Goal: Transaction & Acquisition: Obtain resource

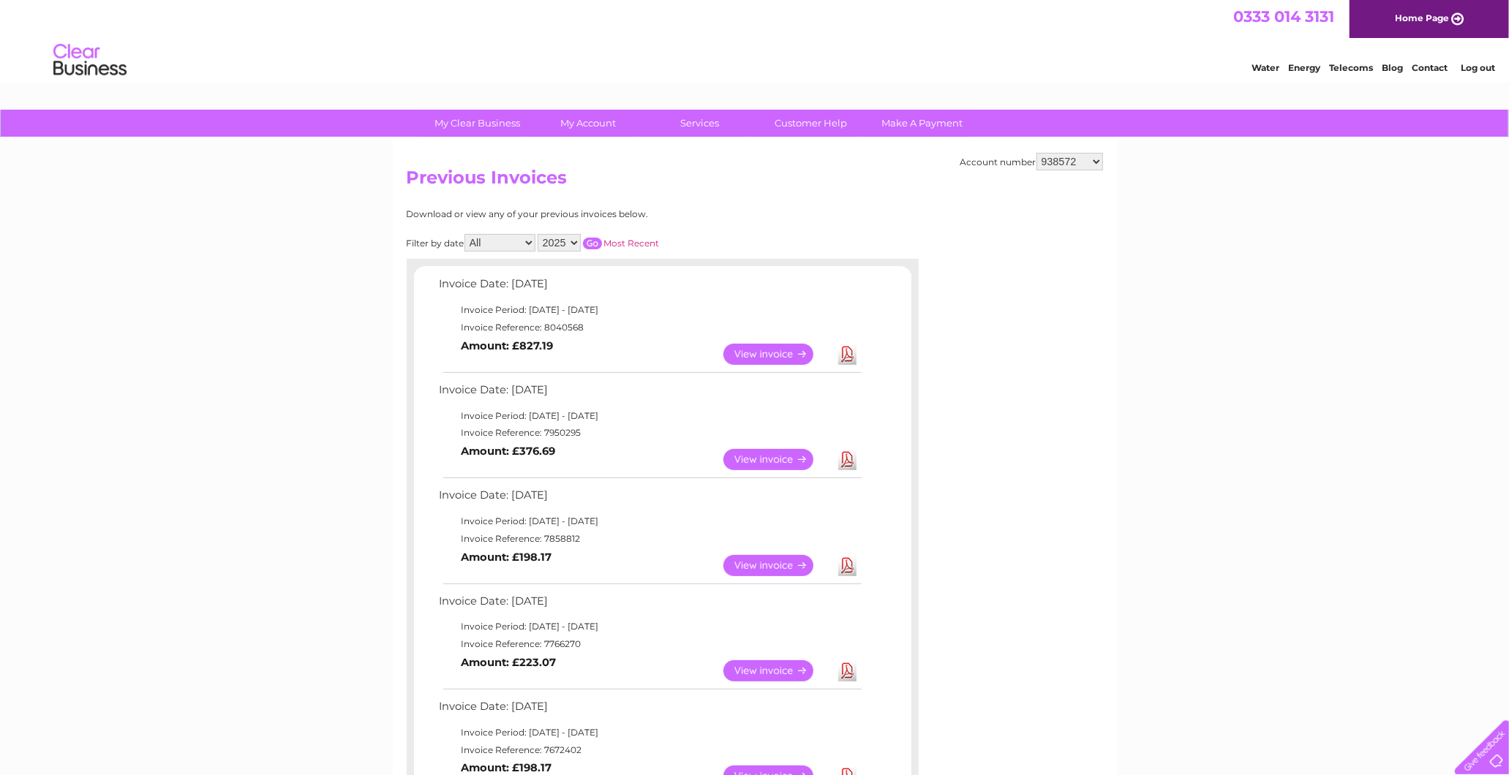
click at [1080, 146] on div "Account number 925698 934462 934831 938572 941363 942374 952730 966731 966770 9…" at bounding box center [755, 715] width 724 height 1155
drag, startPoint x: 1075, startPoint y: 159, endPoint x: 1074, endPoint y: 170, distance: 11.8
click at [1075, 159] on select "925698 934462 934831 938572 941363 942374 952730 966731 966770 967205 971927 97…" at bounding box center [1069, 162] width 67 height 18
select select "925698"
click at [1036, 153] on select "925698 934462 934831 938572 941363 942374 952730 966731 966770 967205 971927 97…" at bounding box center [1069, 162] width 67 height 18
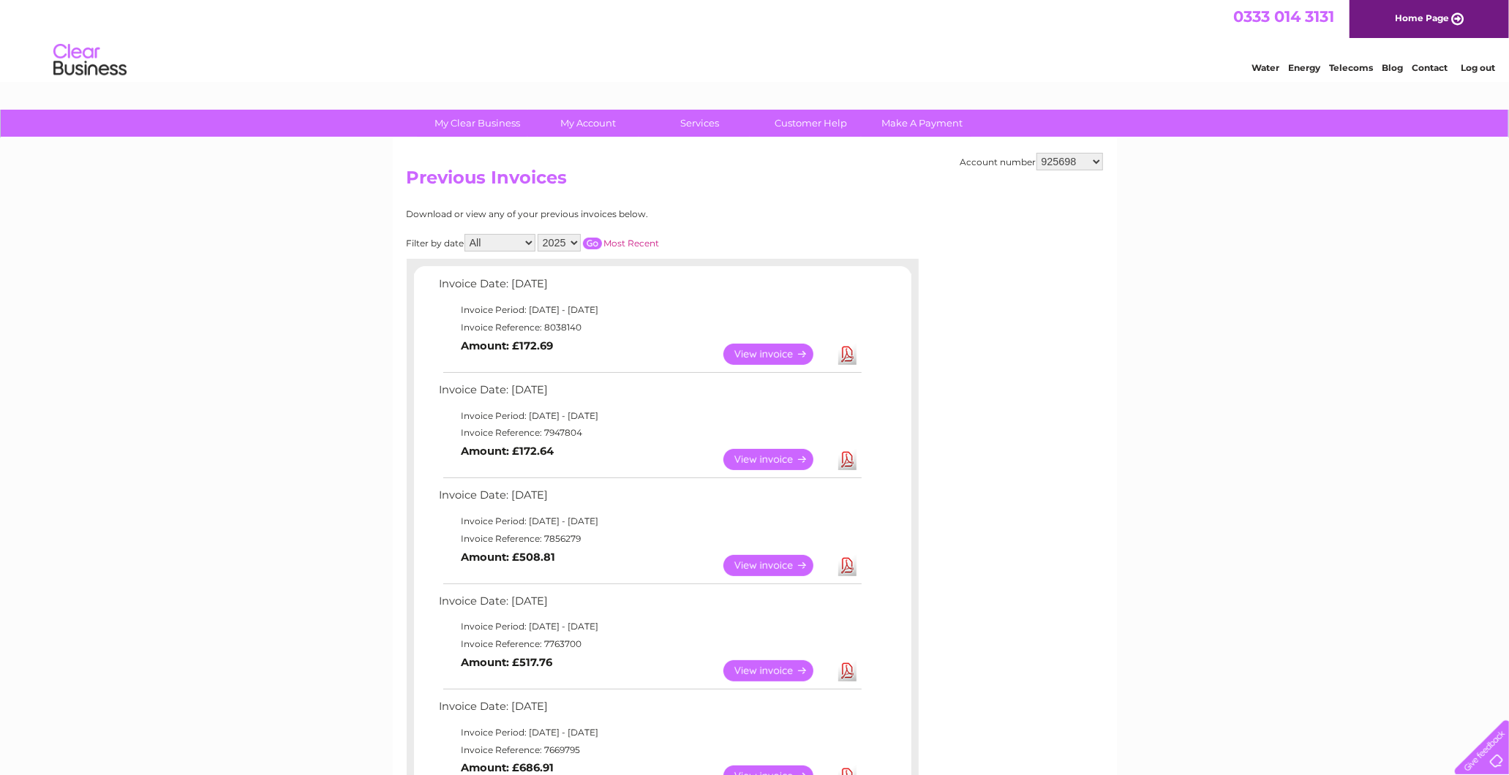
click at [1048, 169] on h2 "Previous Invoices" at bounding box center [755, 181] width 696 height 28
drag, startPoint x: 1065, startPoint y: 162, endPoint x: 1032, endPoint y: 173, distance: 34.7
click at [1065, 162] on select "925698 934462 934831 938572 941363 942374 952730 966731 966770 967205 971927 97…" at bounding box center [1069, 162] width 67 height 18
select select "938572"
click at [1036, 153] on select "925698 934462 934831 938572 941363 942374 952730 966731 966770 967205 971927 97…" at bounding box center [1069, 162] width 67 height 18
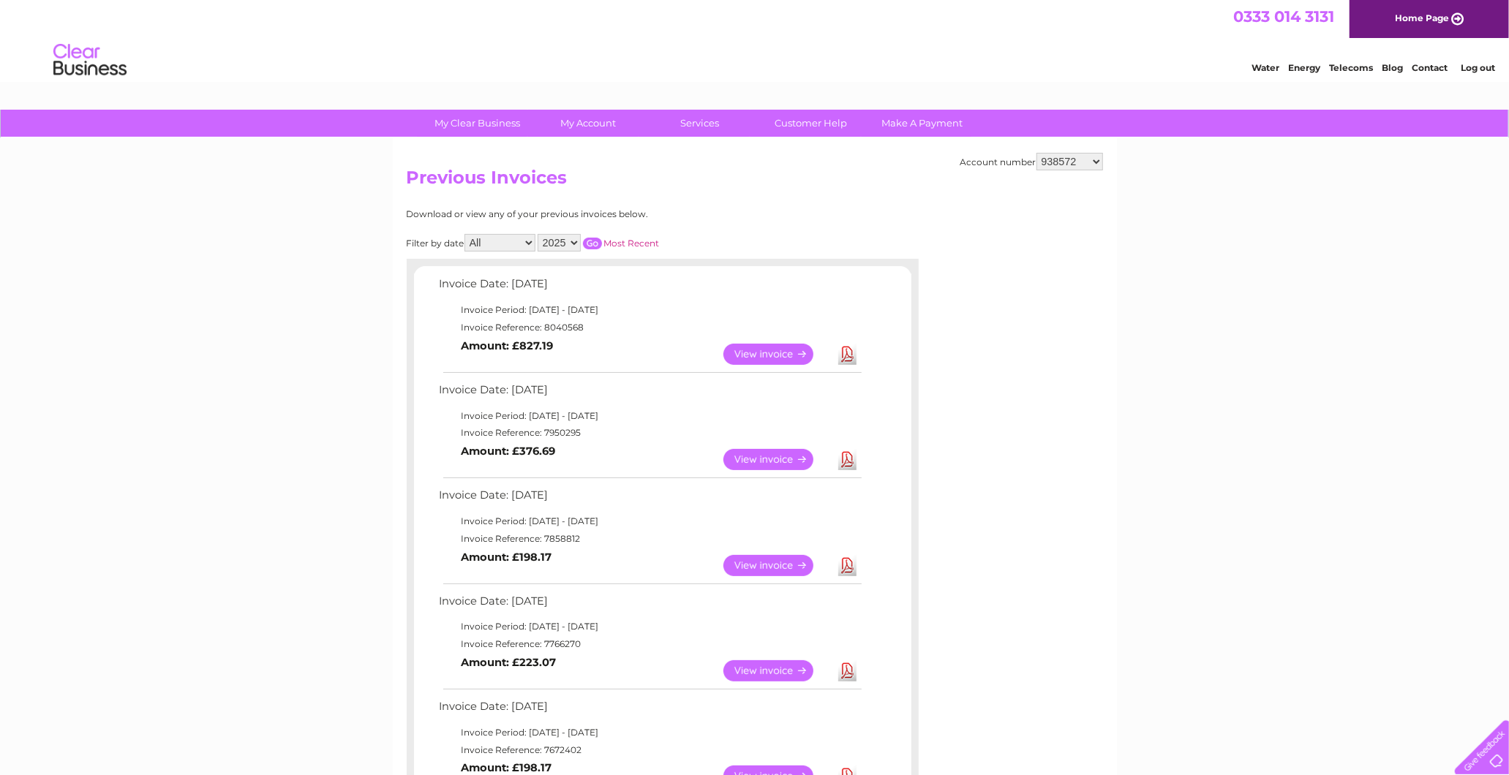
click at [575, 245] on select "2025 2024 2023 2022" at bounding box center [559, 243] width 43 height 18
select select "2024"
click at [539, 234] on select "2025 2024 2023 2022" at bounding box center [559, 243] width 43 height 18
click at [590, 239] on input "button" at bounding box center [592, 244] width 19 height 12
click at [850, 355] on link "Download" at bounding box center [847, 354] width 18 height 21
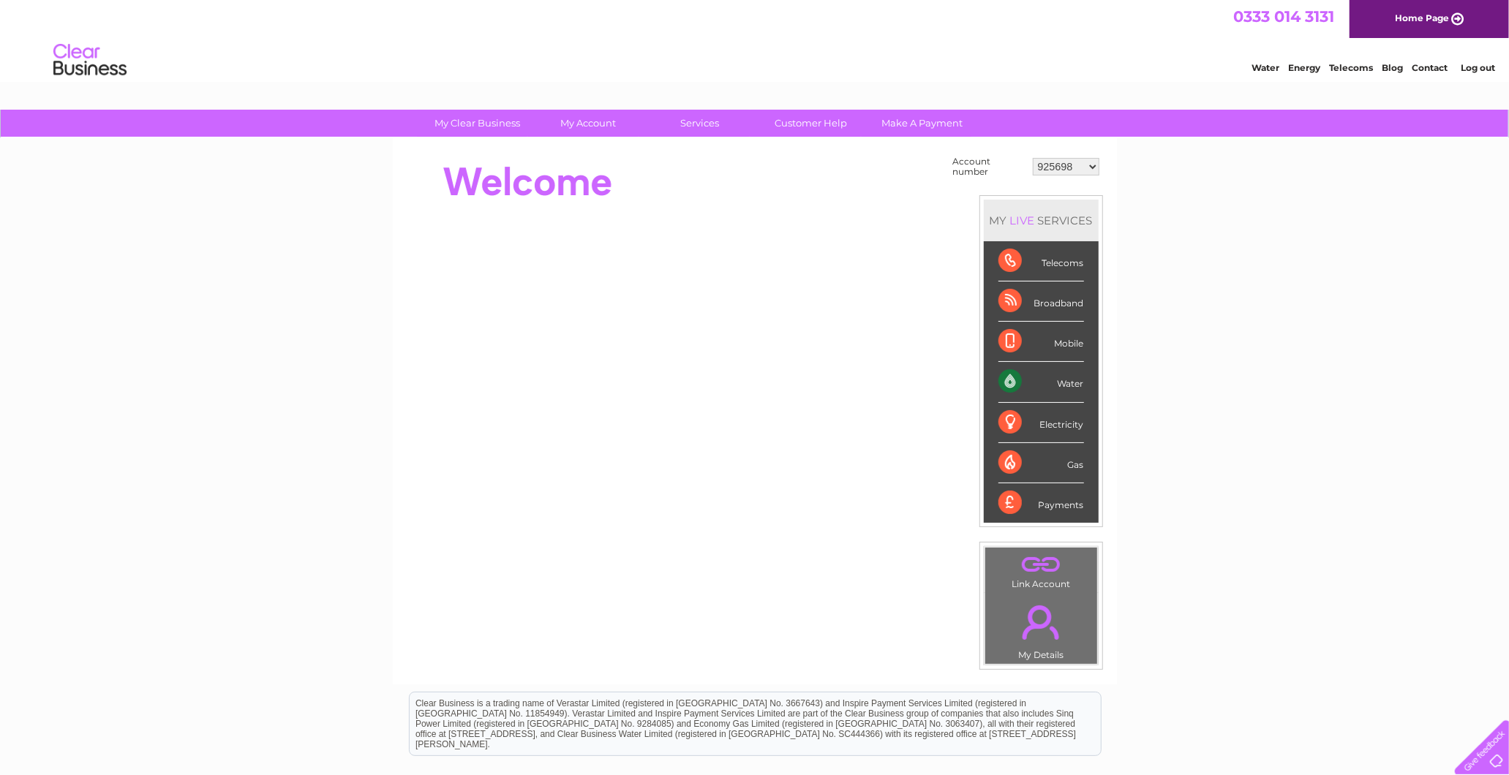
click at [1070, 166] on select "925698 934462 934831 938572 941363 942374 952730 966731 966770 967205 971927 97…" at bounding box center [1066, 167] width 67 height 18
select select "938572"
click at [1033, 158] on select "925698 934462 934831 938572 941363 942374 952730 966731 966770 967205 971927 97…" at bounding box center [1066, 167] width 67 height 18
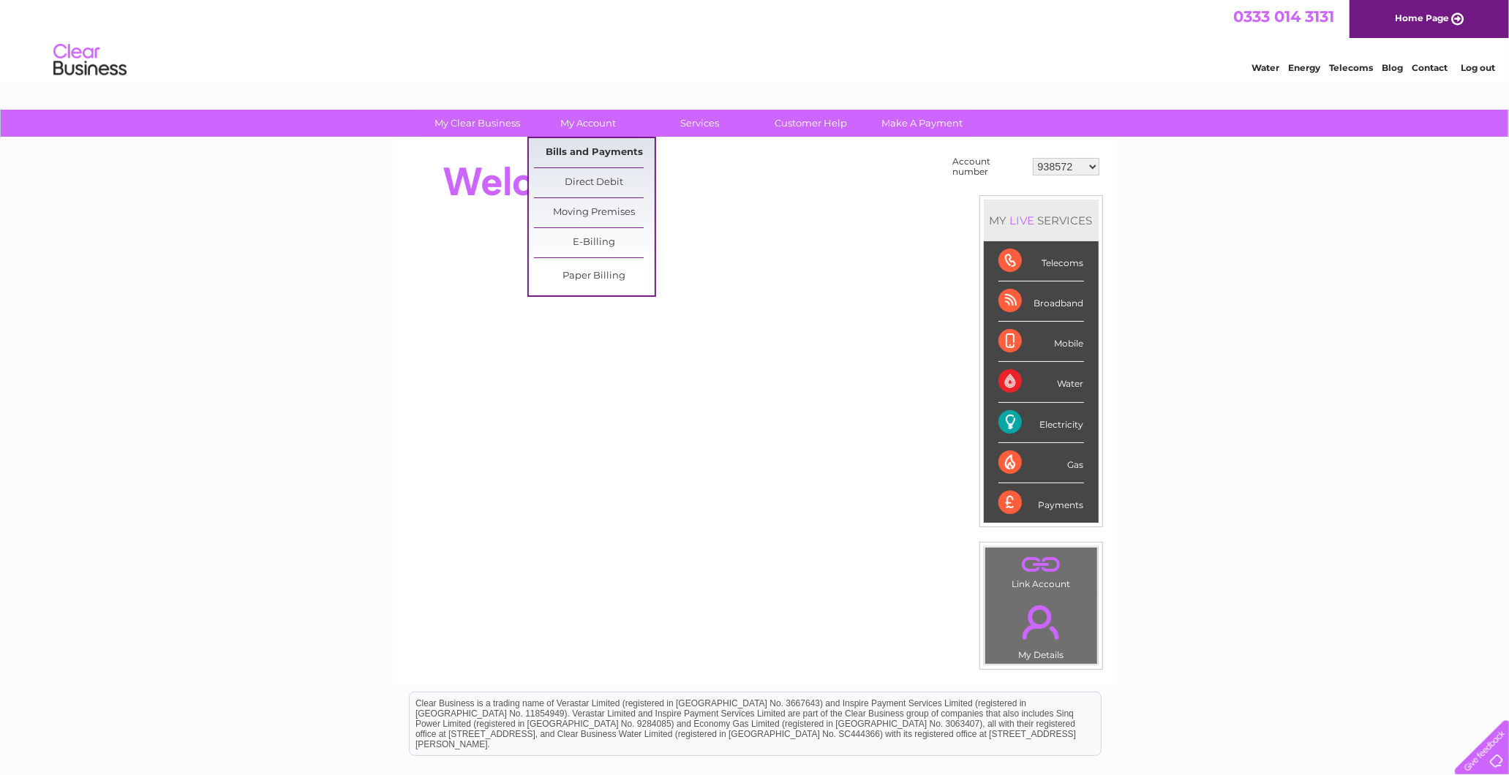
click at [590, 143] on link "Bills and Payments" at bounding box center [594, 152] width 121 height 29
click at [592, 158] on link "Bills and Payments" at bounding box center [594, 152] width 121 height 29
click at [593, 150] on link "Bills and Payments" at bounding box center [594, 152] width 121 height 29
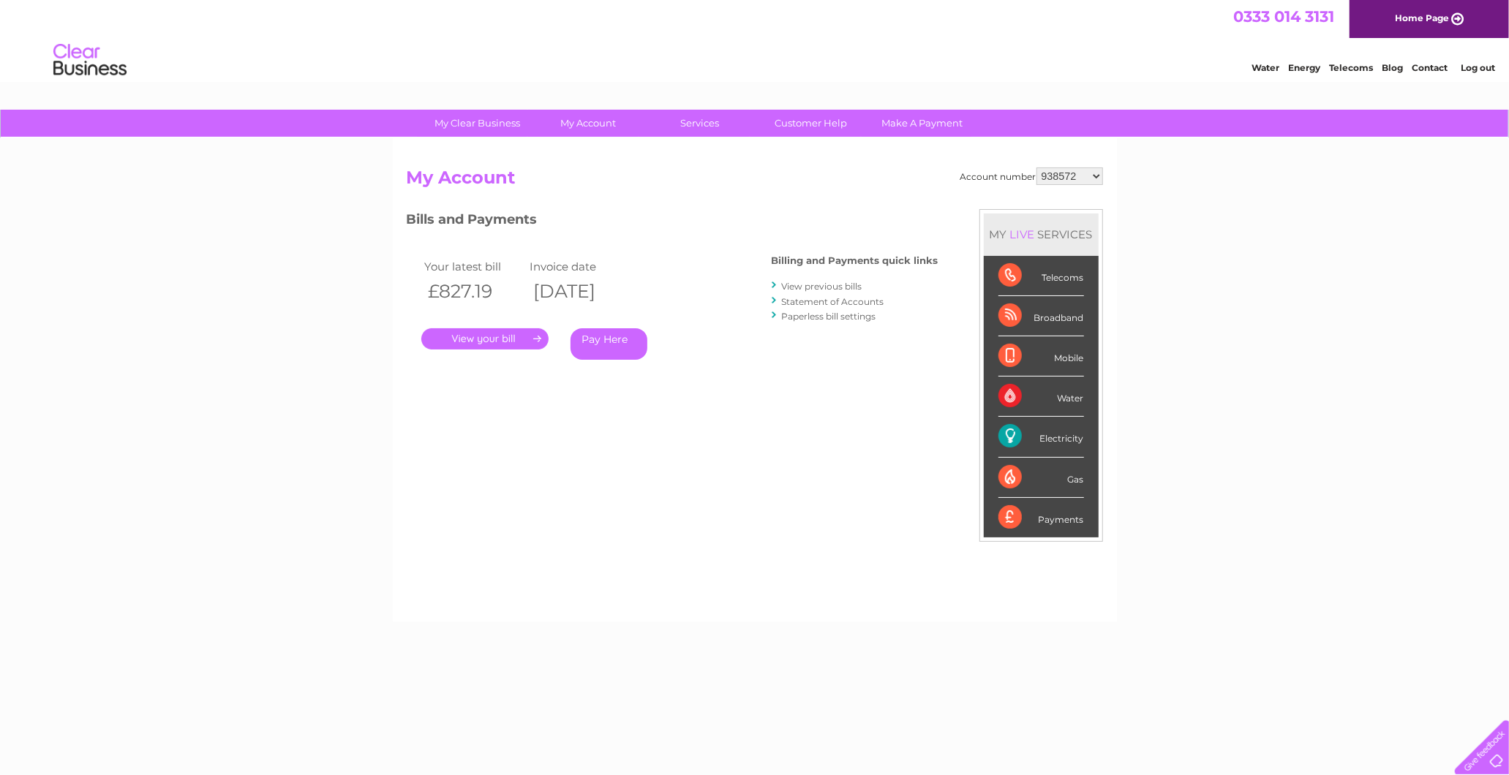
click at [827, 300] on link "Statement of Accounts" at bounding box center [833, 301] width 102 height 11
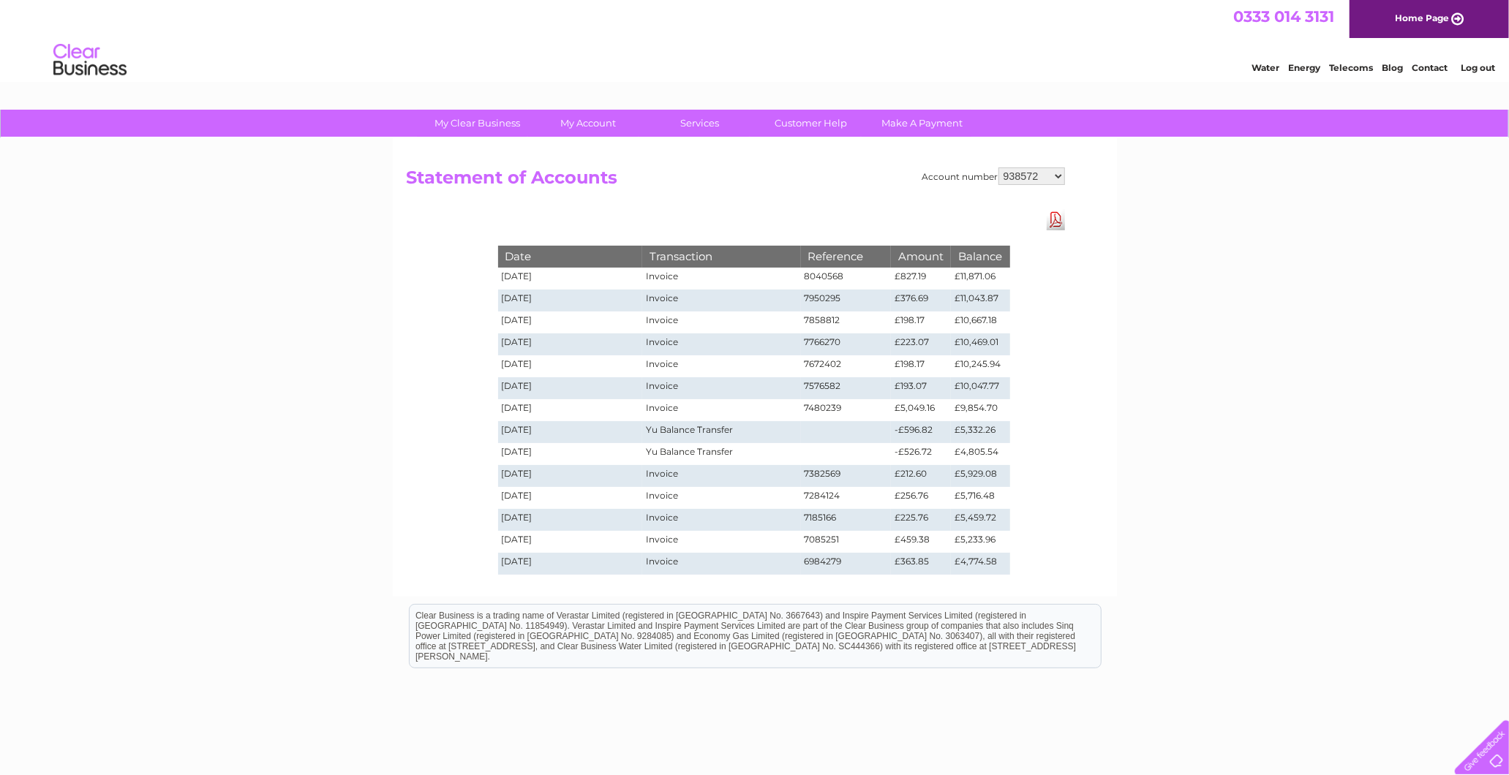
click at [1040, 181] on select "925698 934462 934831 938572 941363 942374 952730 966731 966770 967205 971927 97…" at bounding box center [1031, 176] width 67 height 18
click at [998, 167] on select "925698 934462 934831 938572 941363 942374 952730 966731 966770 967205 971927 97…" at bounding box center [1031, 176] width 67 height 18
drag, startPoint x: 832, startPoint y: 462, endPoint x: 543, endPoint y: 439, distance: 289.1
click at [543, 439] on tbody "Date Transaction Reference Amount Balance [DATE] Invoice 8040568 £827.19 £11,87…" at bounding box center [754, 410] width 512 height 328
drag, startPoint x: 1002, startPoint y: 443, endPoint x: 541, endPoint y: 434, distance: 460.9
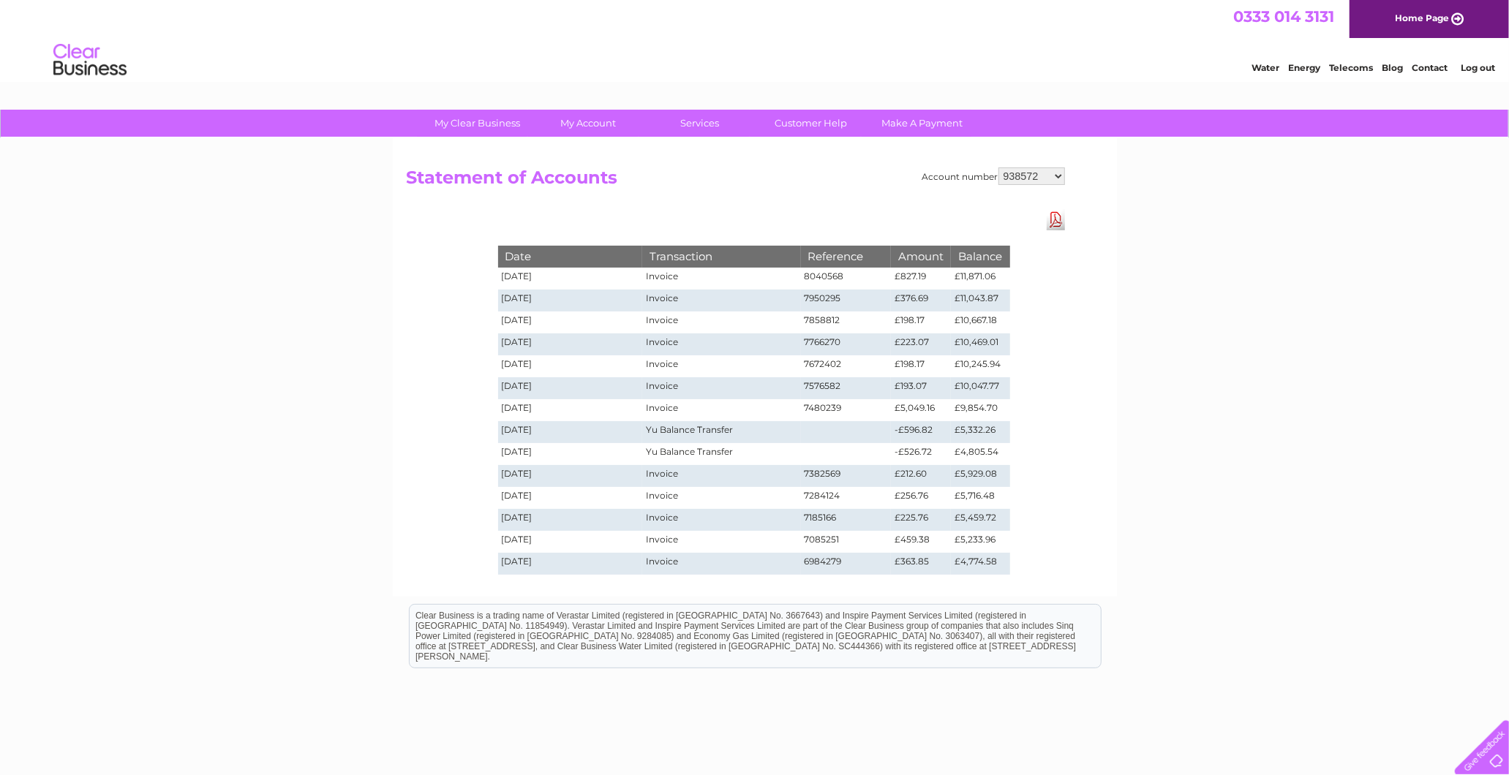
click at [541, 434] on tbody "Date Transaction Reference Amount Balance [DATE] Invoice 8040568 £827.19 £11,87…" at bounding box center [754, 410] width 512 height 328
click at [852, 437] on td at bounding box center [846, 432] width 91 height 22
drag, startPoint x: 925, startPoint y: 473, endPoint x: 865, endPoint y: 478, distance: 60.9
click at [865, 478] on tr "[DATE] Invoice 7382569 £212.60 £5,929.08" at bounding box center [754, 476] width 512 height 22
drag, startPoint x: 865, startPoint y: 478, endPoint x: 917, endPoint y: 496, distance: 55.7
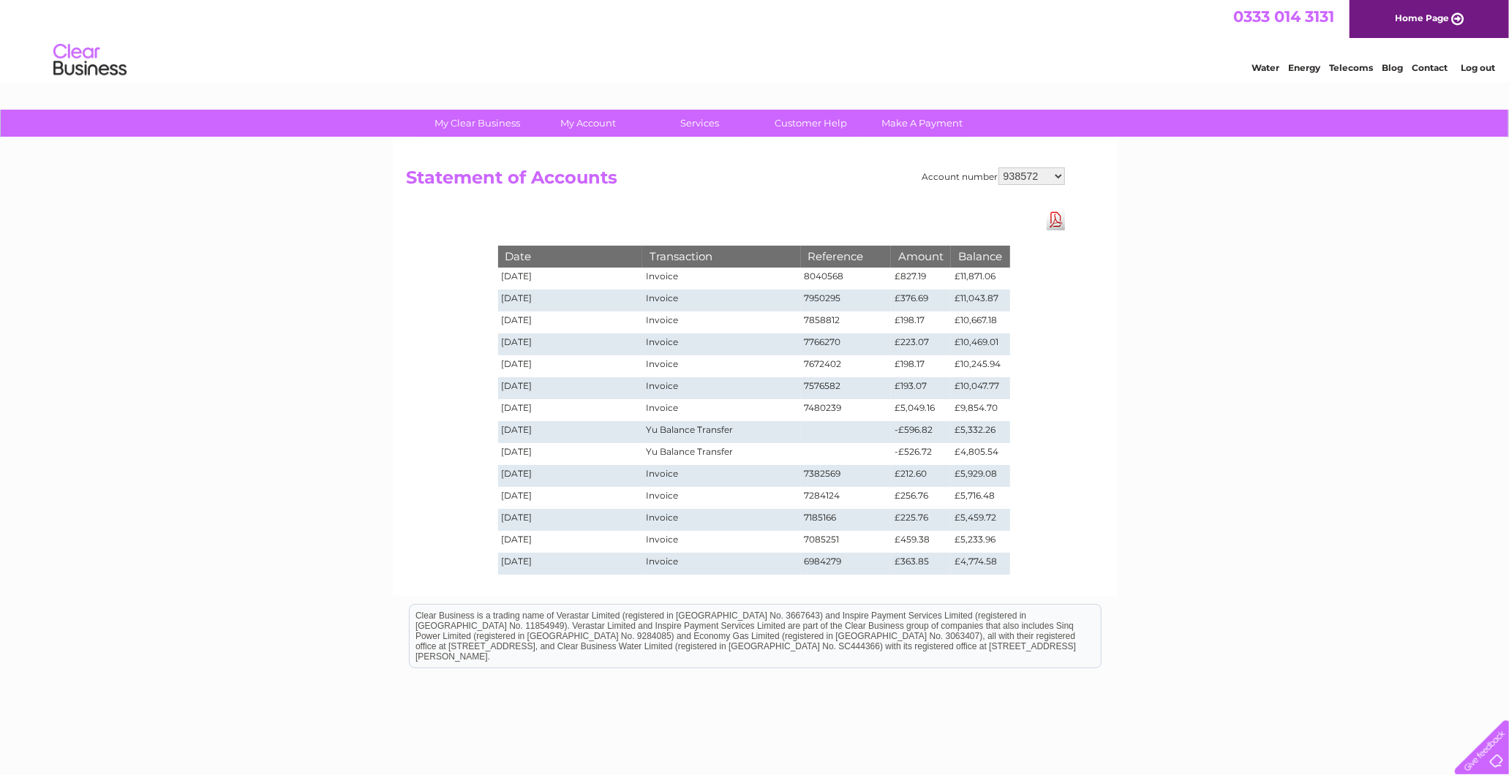
click at [908, 493] on td "£256.76" at bounding box center [921, 498] width 60 height 22
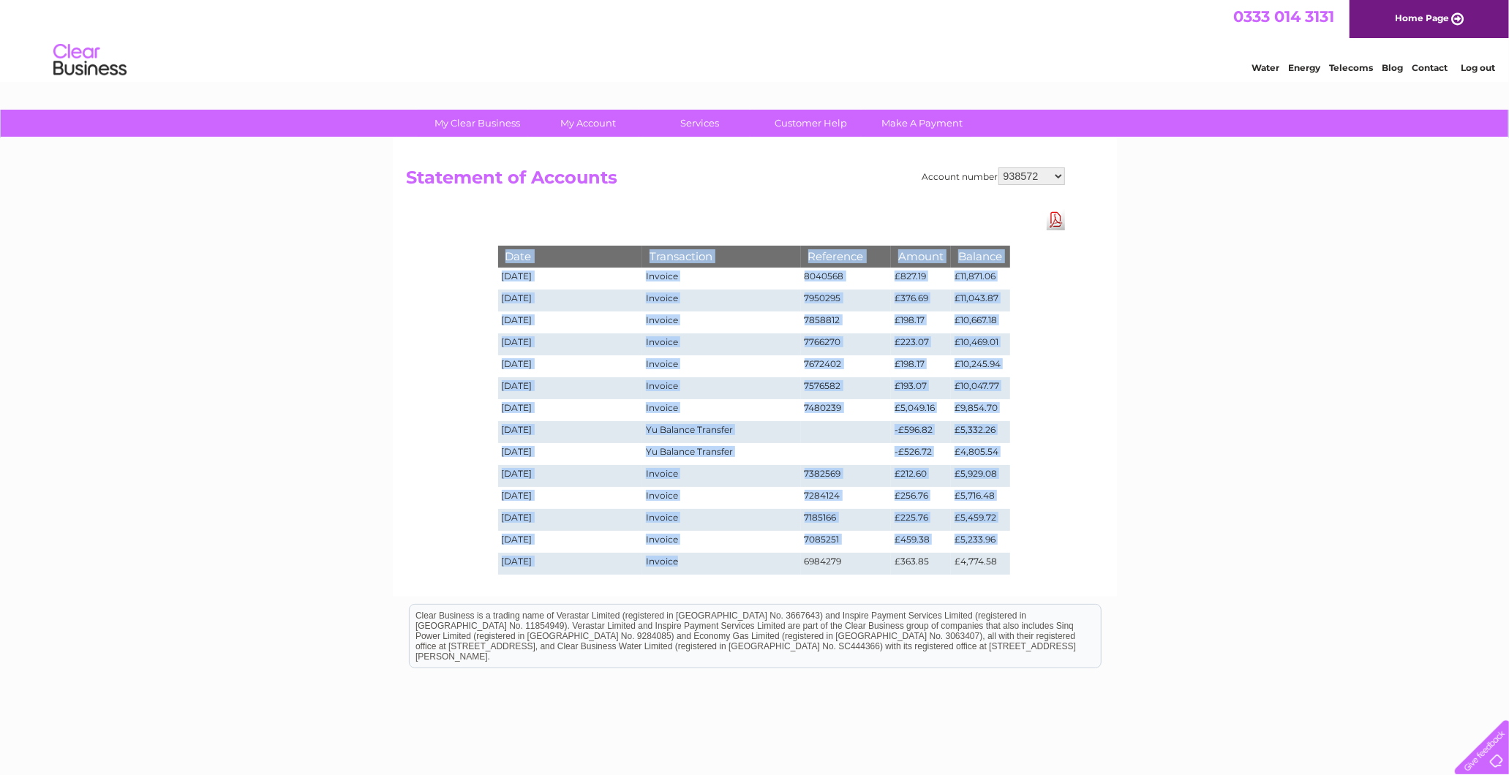
drag, startPoint x: 495, startPoint y: 440, endPoint x: 685, endPoint y: 562, distance: 225.0
click at [685, 562] on div "Date Transaction Reference Amount Balance [DATE] Invoice 8040568 £827.19 £11,87…" at bounding box center [754, 395] width 585 height 372
drag, startPoint x: 685, startPoint y: 562, endPoint x: 916, endPoint y: 496, distance: 241.0
click at [916, 496] on td "£256.76" at bounding box center [921, 498] width 60 height 22
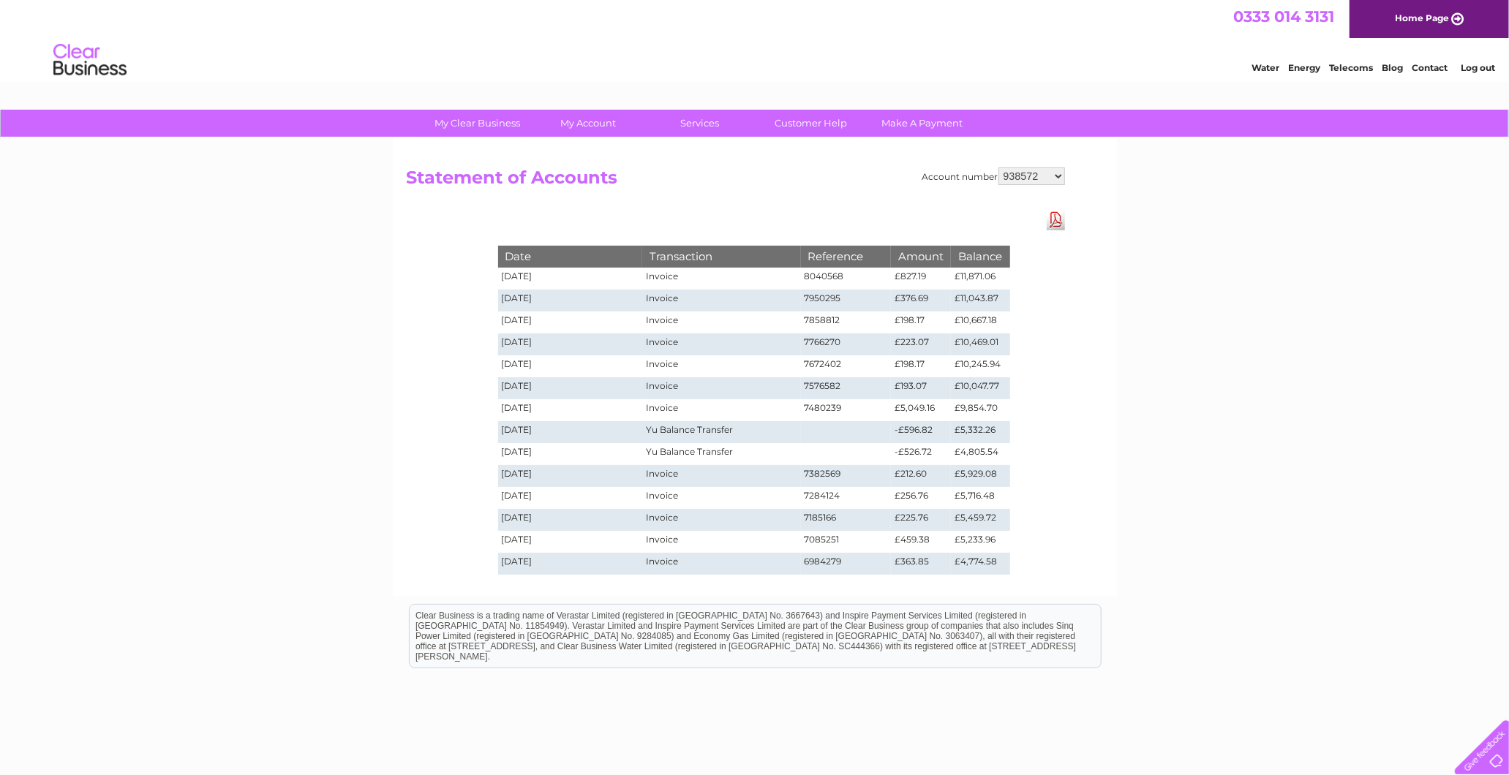
click at [1051, 225] on link "Download Pdf" at bounding box center [1056, 219] width 18 height 21
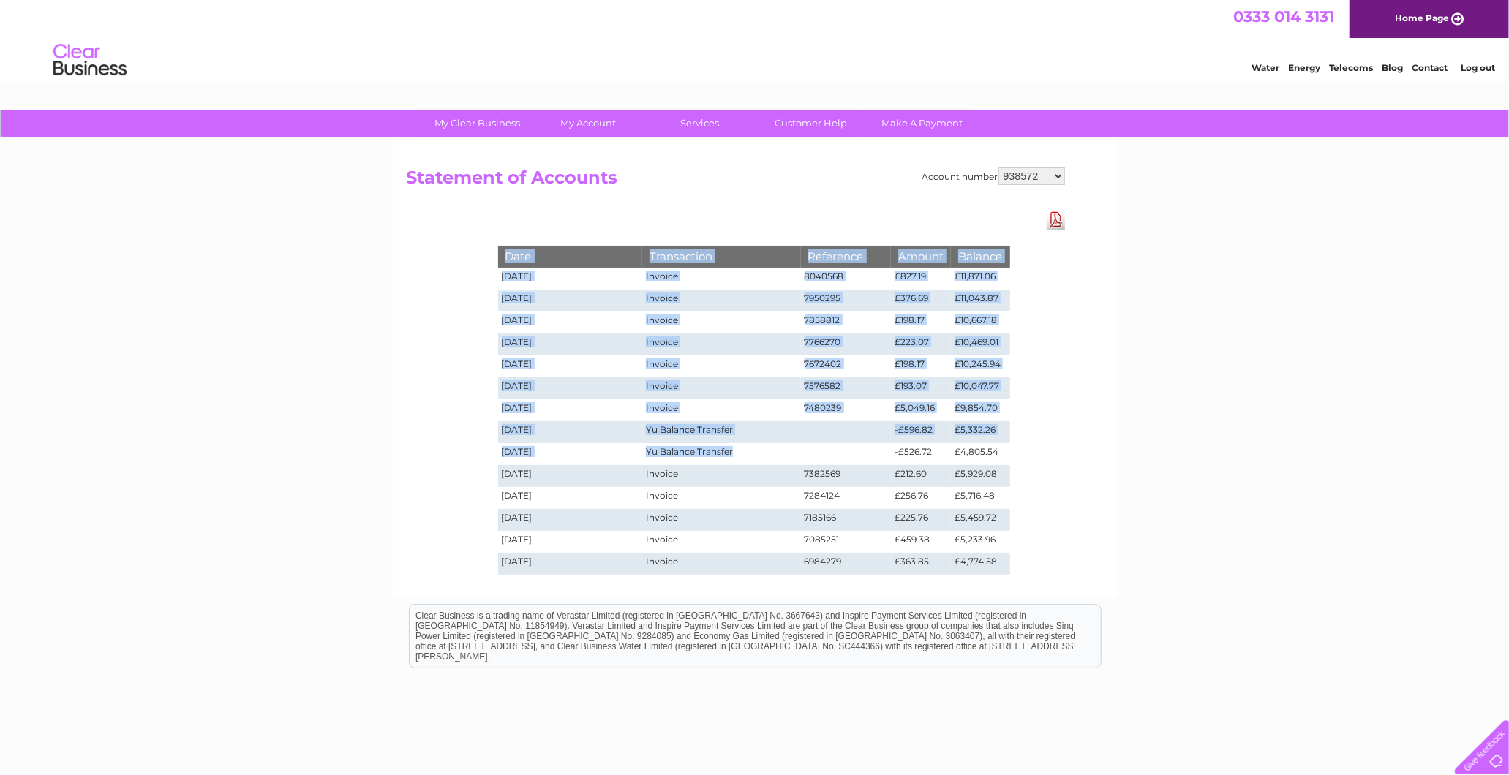
drag, startPoint x: 536, startPoint y: 426, endPoint x: 824, endPoint y: 452, distance: 288.6
click at [824, 452] on div "Date Transaction Reference Amount Balance [DATE] Invoice 8040568 £827.19 £11,87…" at bounding box center [754, 395] width 585 height 372
drag, startPoint x: 824, startPoint y: 452, endPoint x: 816, endPoint y: 442, distance: 12.0
click at [817, 446] on td at bounding box center [846, 454] width 91 height 22
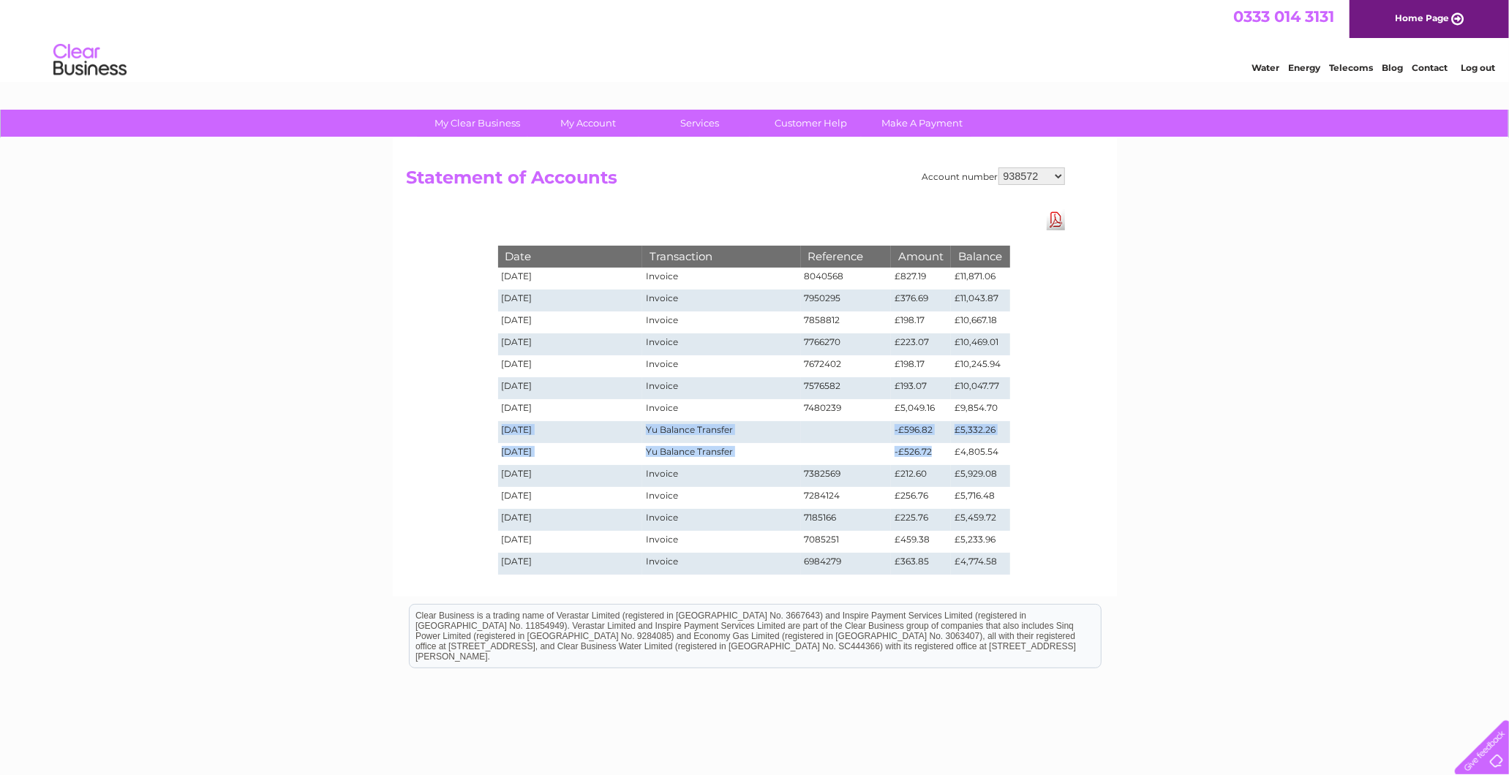
drag, startPoint x: 922, startPoint y: 456, endPoint x: 502, endPoint y: 429, distance: 421.4
click at [502, 429] on tbody "Date Transaction Reference Amount Balance [DATE] Invoice 8040568 £827.19 £11,87…" at bounding box center [754, 410] width 512 height 328
